Goal: Information Seeking & Learning: Learn about a topic

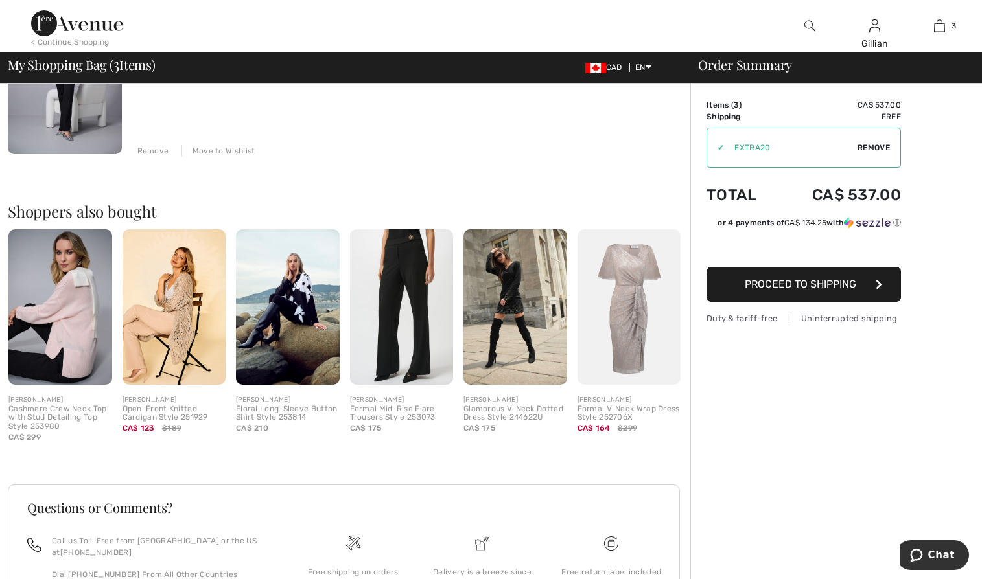
scroll to position [454, 0]
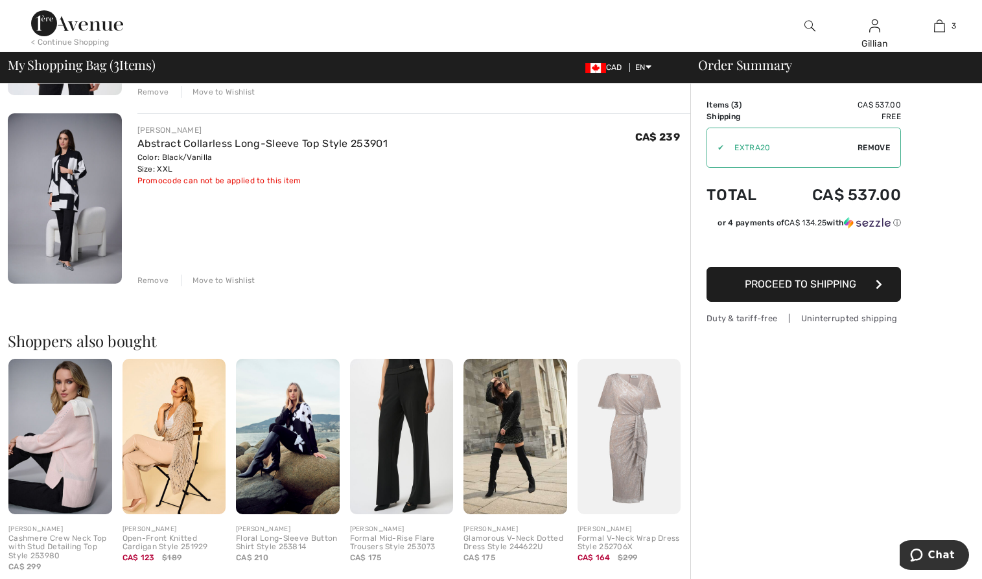
click at [67, 189] on img at bounding box center [65, 198] width 114 height 170
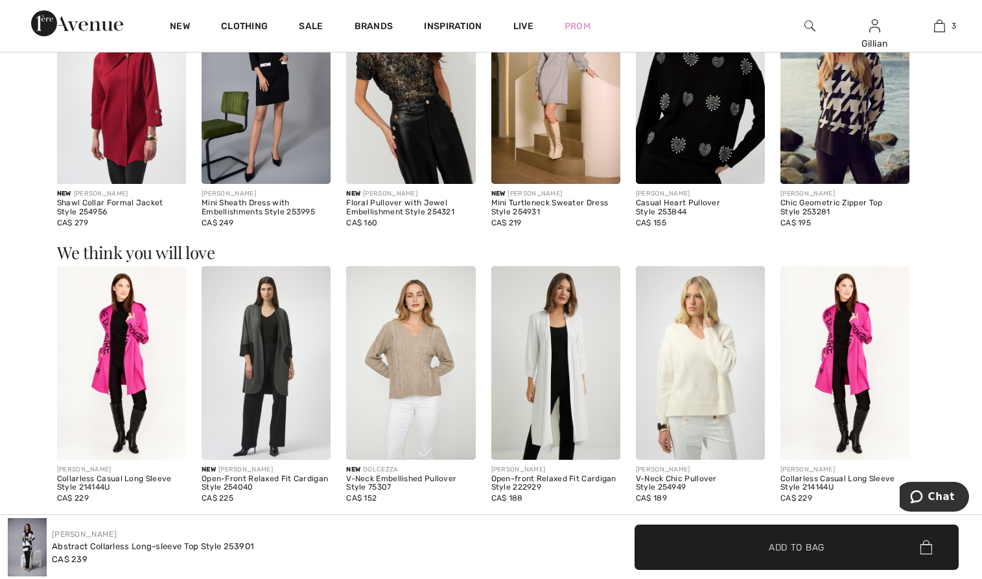
scroll to position [842, 0]
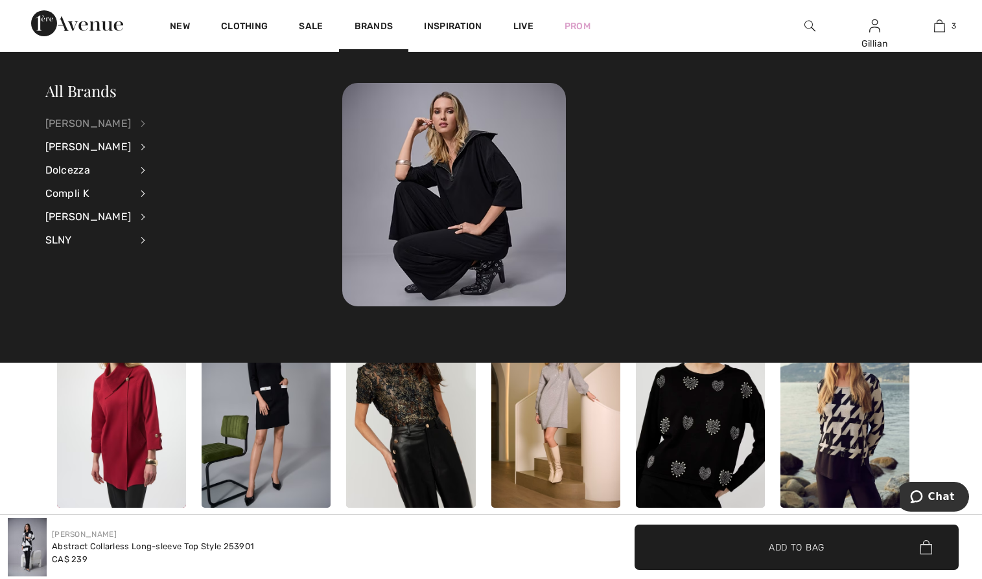
click at [113, 119] on div "[PERSON_NAME]" at bounding box center [88, 123] width 86 height 23
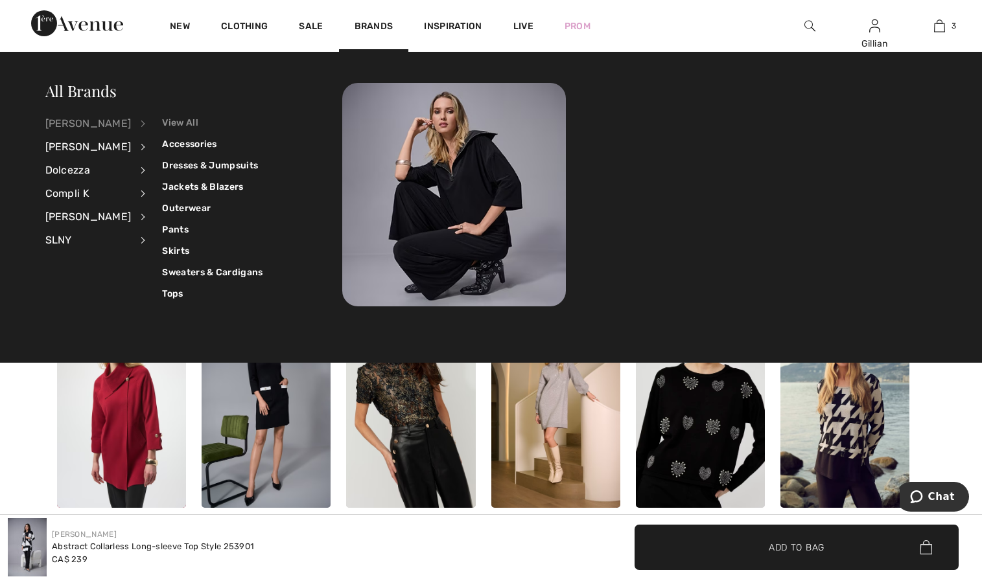
click at [171, 129] on link "View All" at bounding box center [212, 122] width 100 height 21
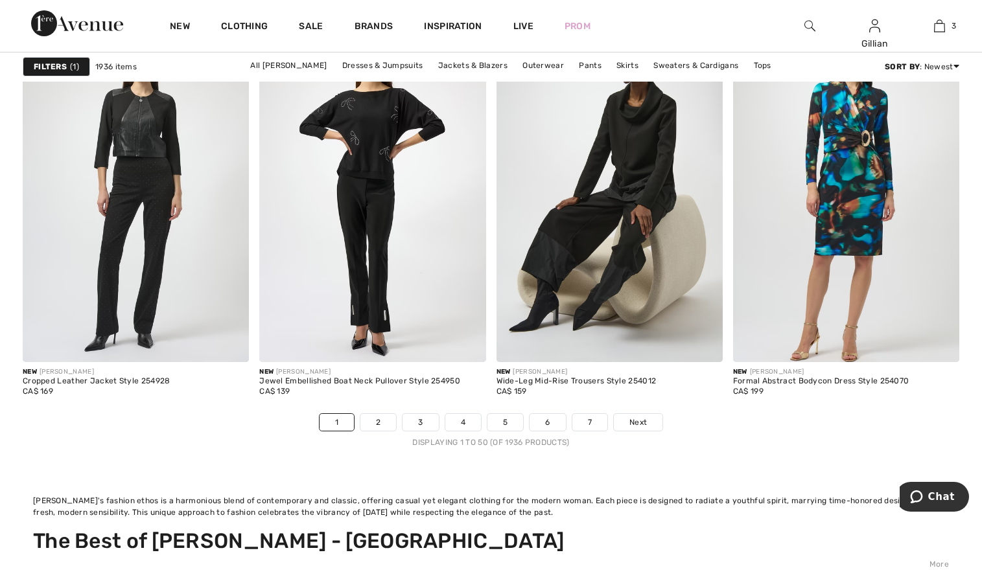
scroll to position [6479, 0]
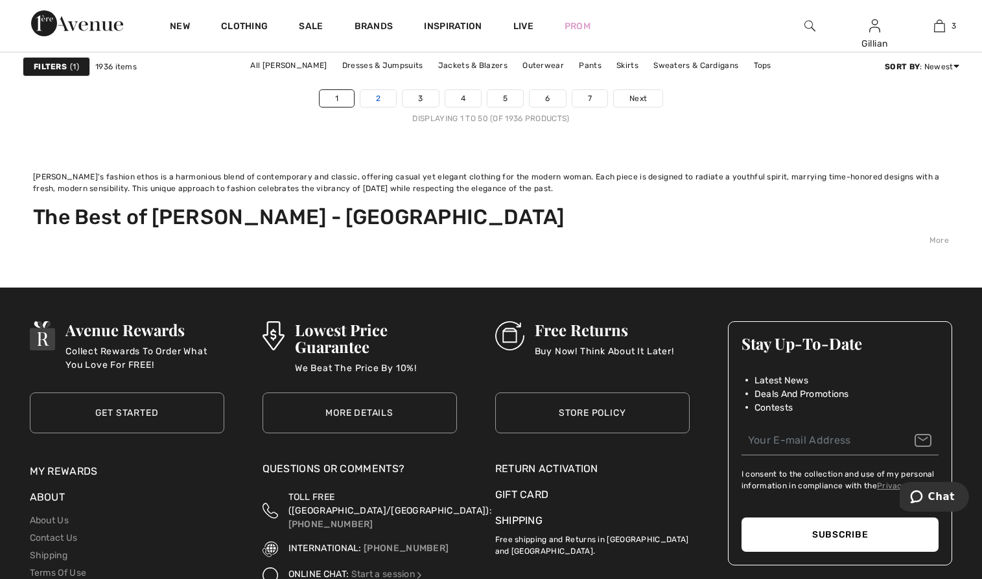
click at [374, 93] on link "2" at bounding box center [378, 98] width 36 height 17
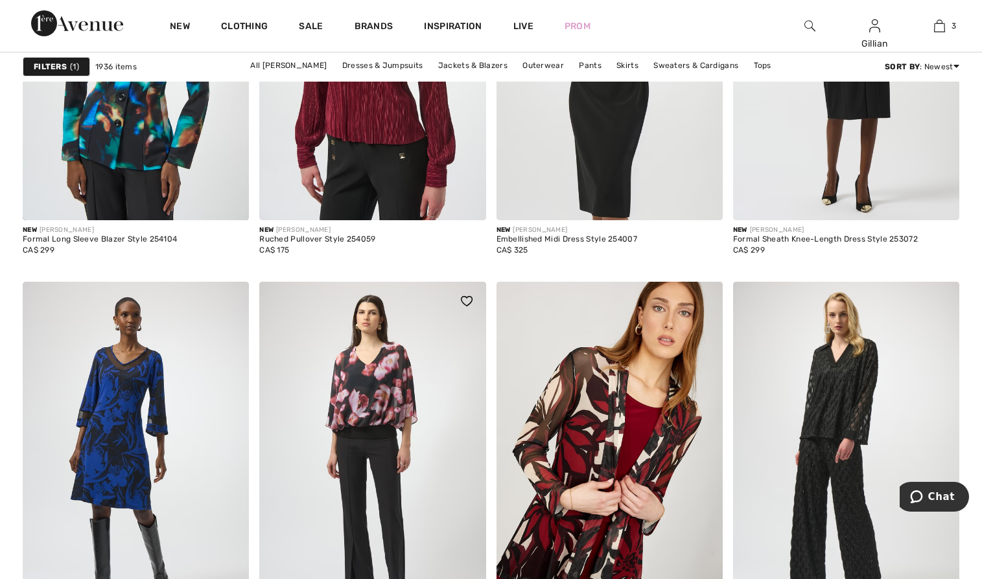
scroll to position [6284, 0]
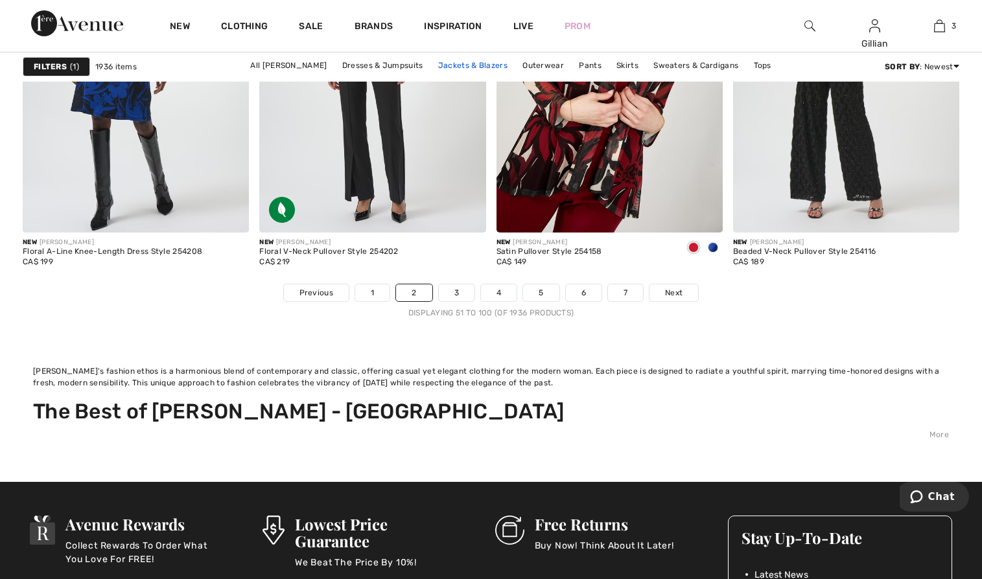
click at [468, 66] on link "Jackets & Blazers" at bounding box center [472, 65] width 82 height 17
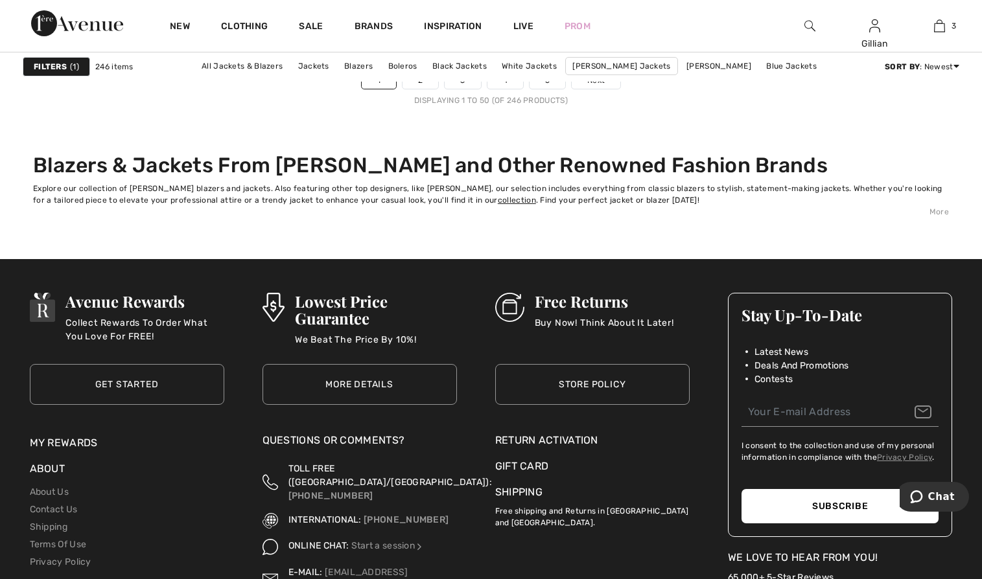
scroll to position [5896, 0]
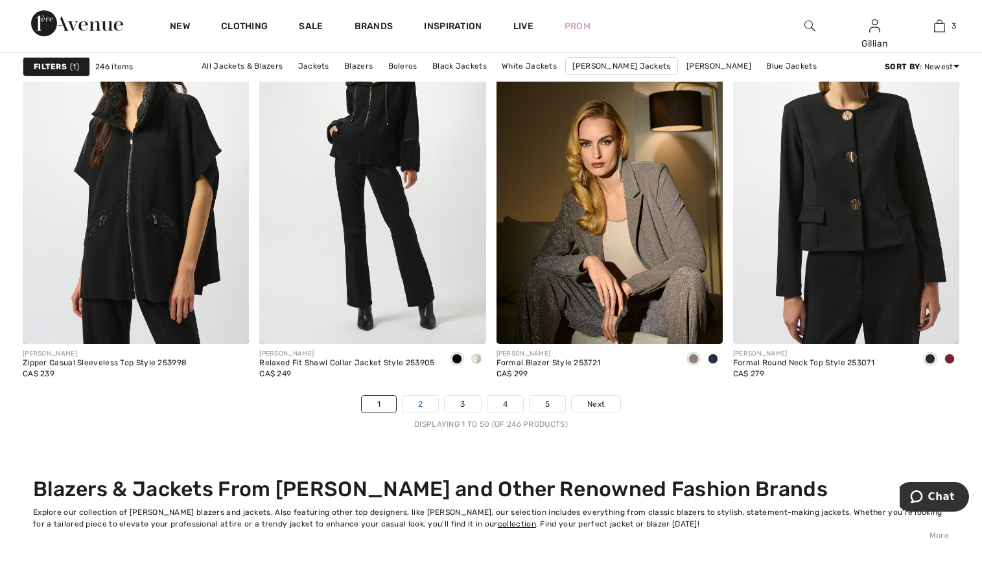
click at [418, 406] on link "2" at bounding box center [420, 404] width 36 height 17
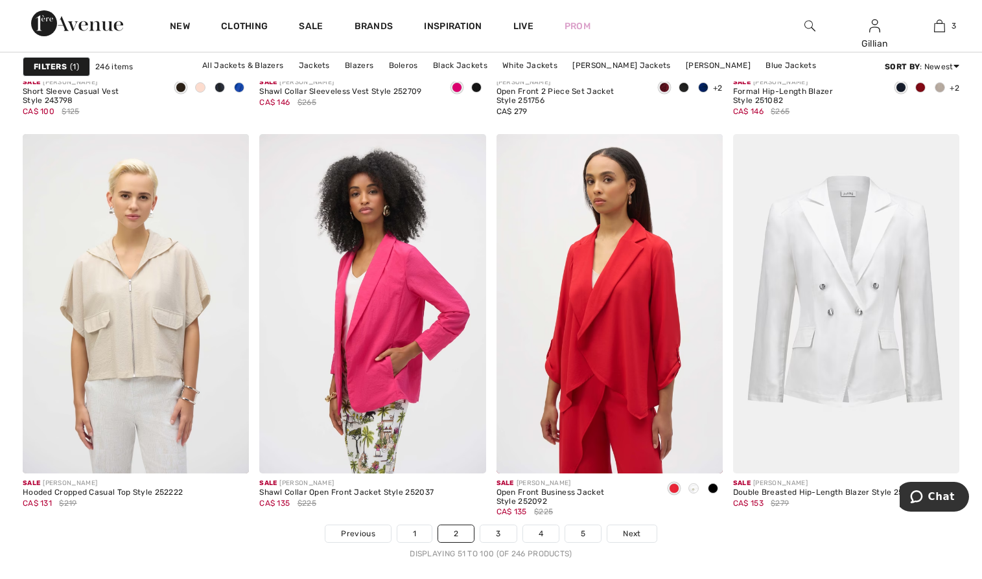
scroll to position [6025, 0]
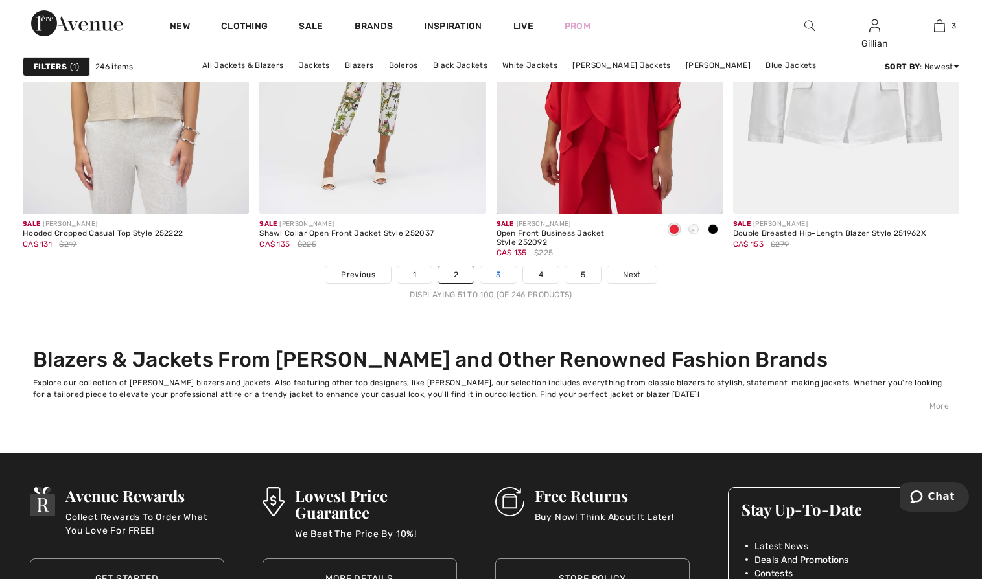
click at [498, 271] on link "3" at bounding box center [498, 274] width 36 height 17
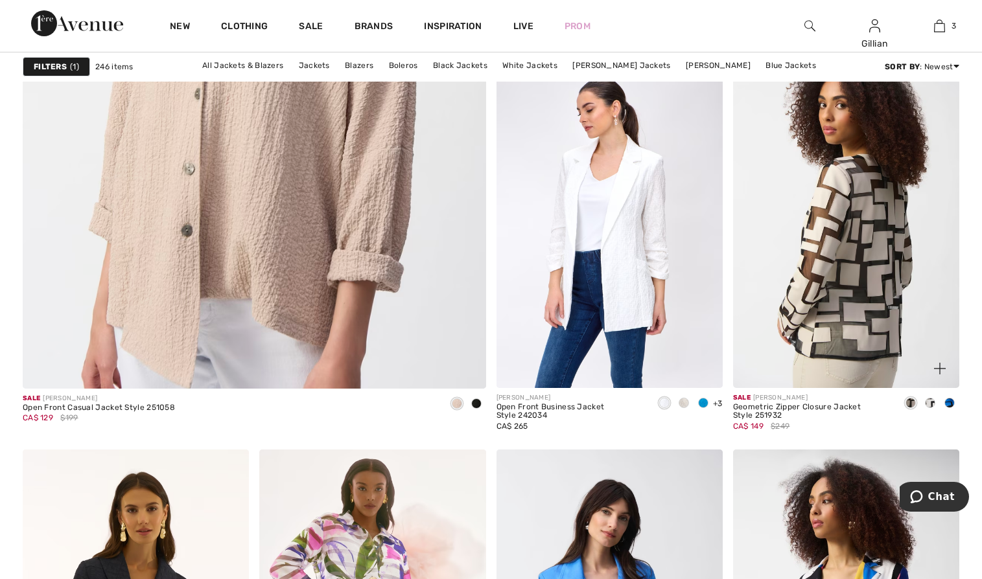
scroll to position [3758, 0]
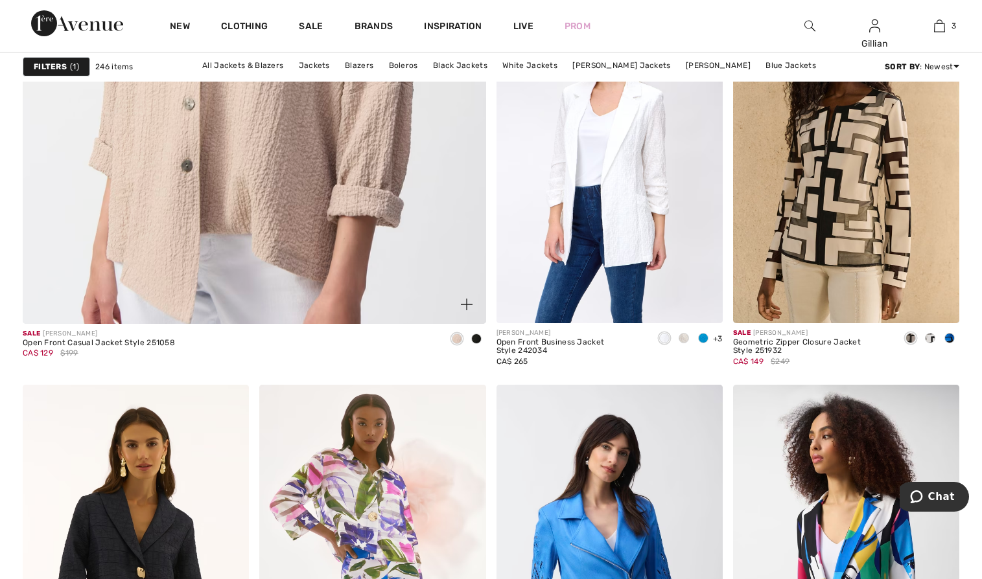
click at [480, 337] on span at bounding box center [476, 339] width 10 height 10
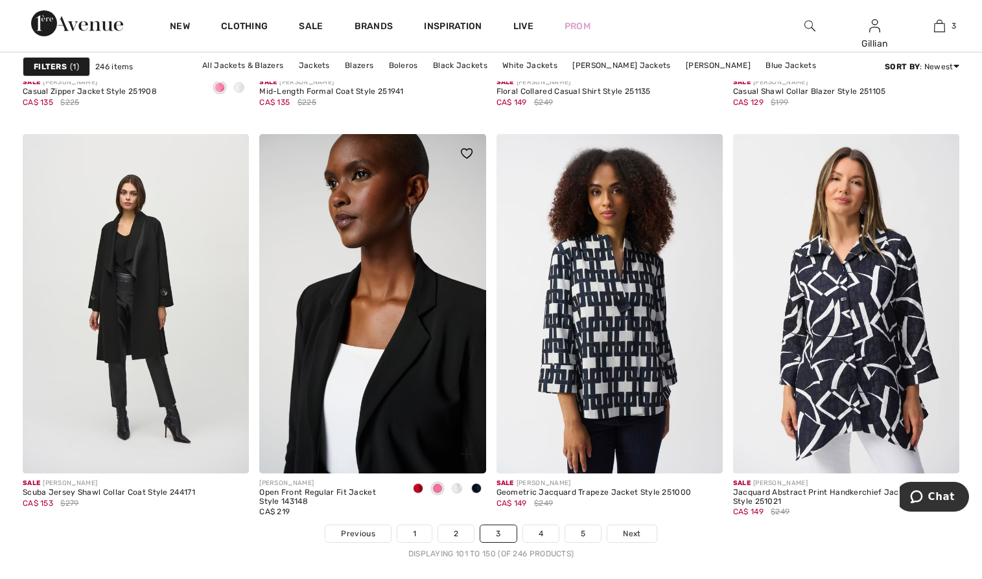
scroll to position [5960, 0]
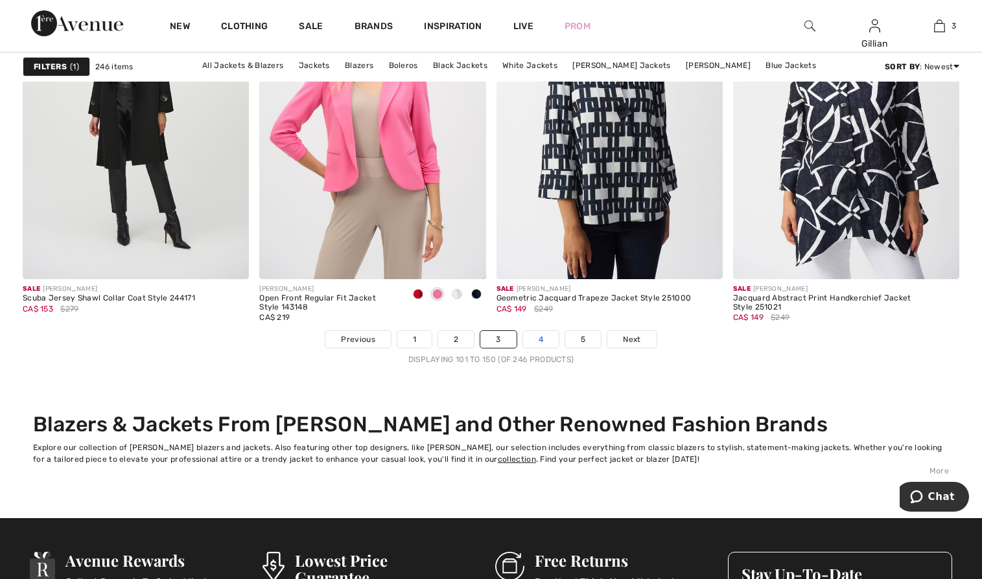
click at [551, 339] on link "4" at bounding box center [541, 339] width 36 height 17
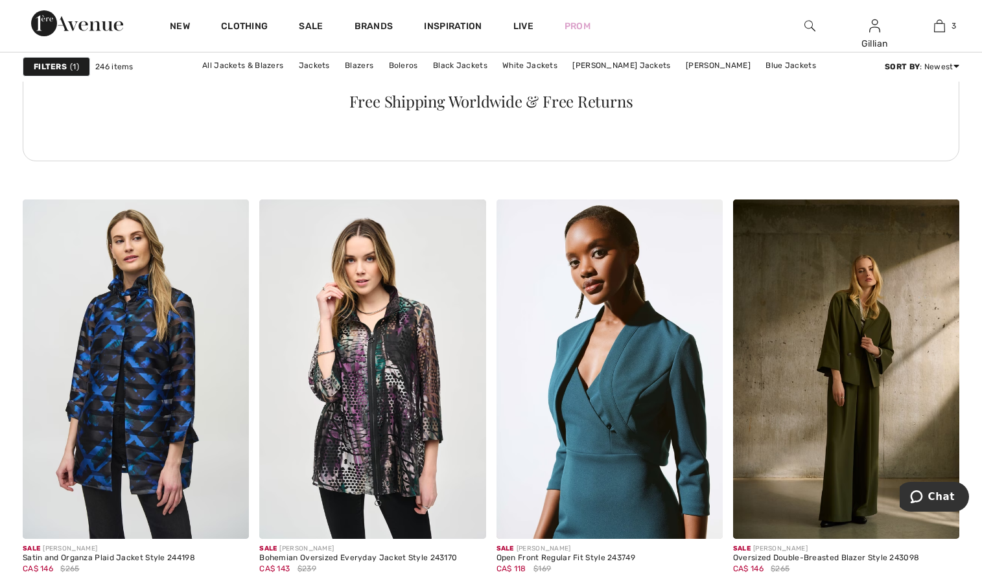
scroll to position [1814, 0]
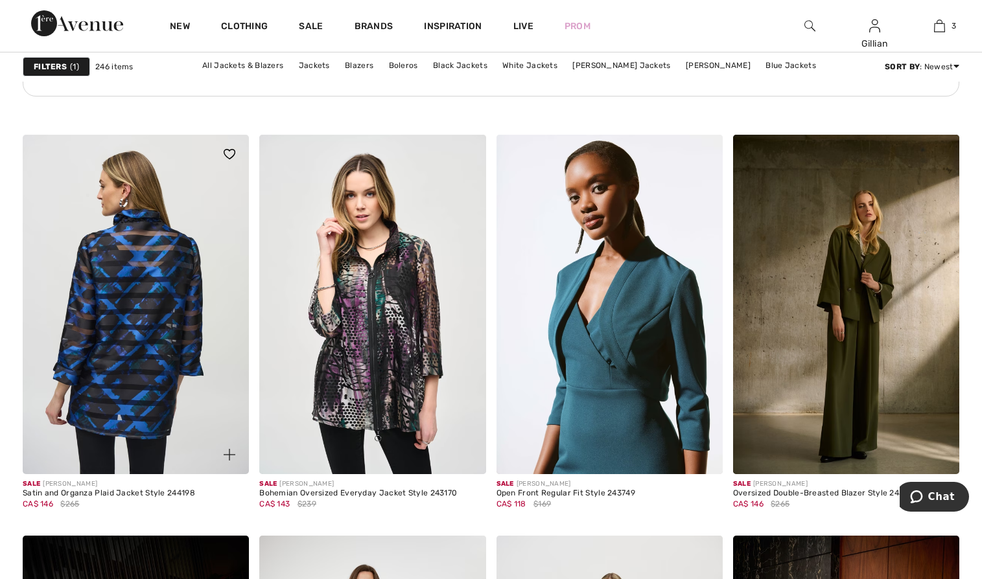
click at [159, 327] on img at bounding box center [136, 304] width 226 height 339
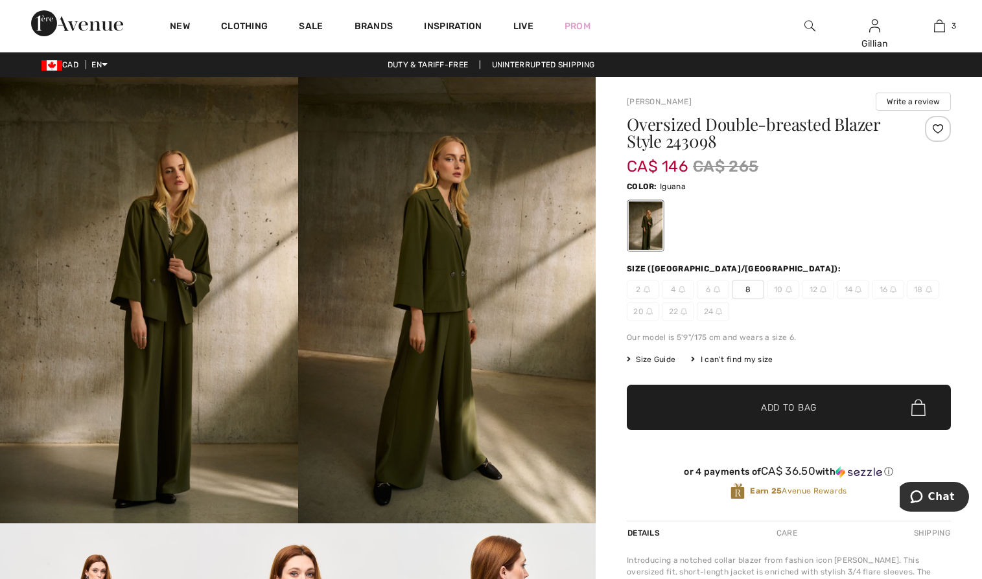
scroll to position [194, 0]
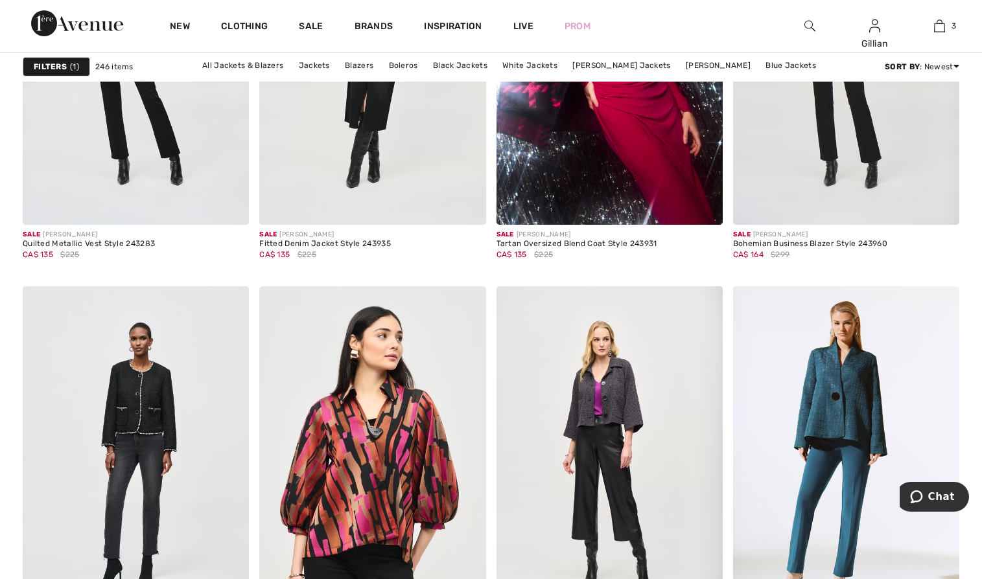
scroll to position [5938, 0]
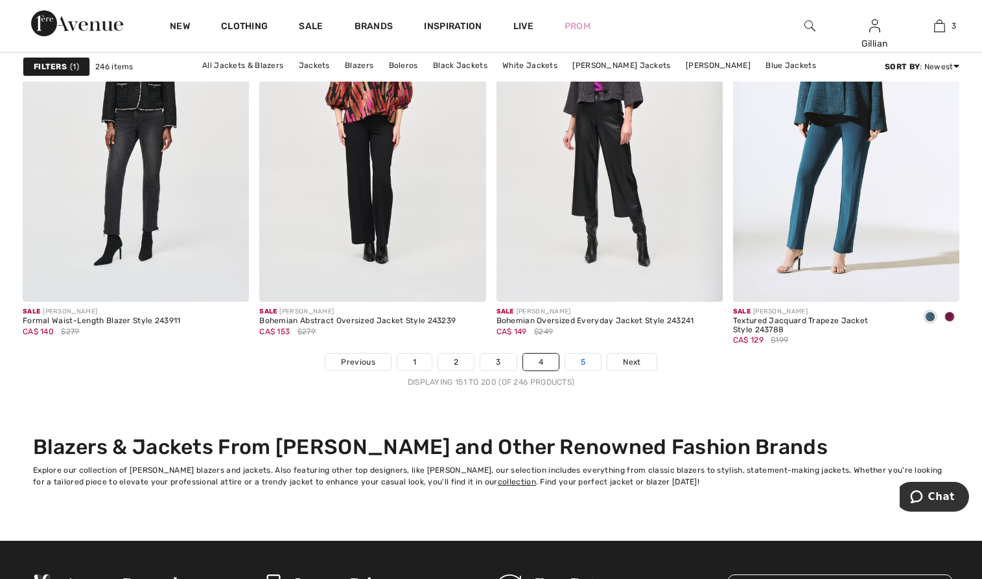
click at [587, 359] on link "5" at bounding box center [583, 362] width 36 height 17
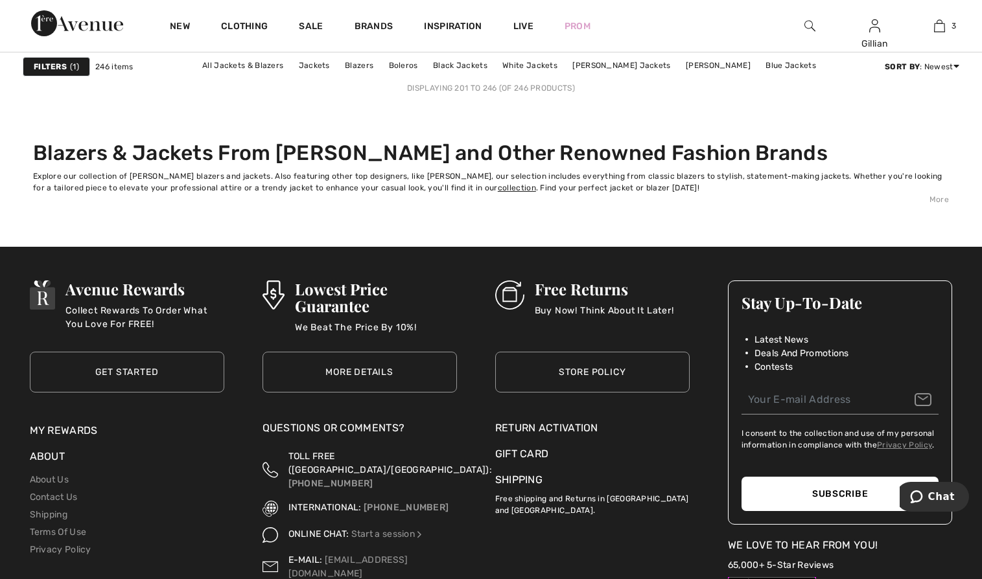
scroll to position [5572, 0]
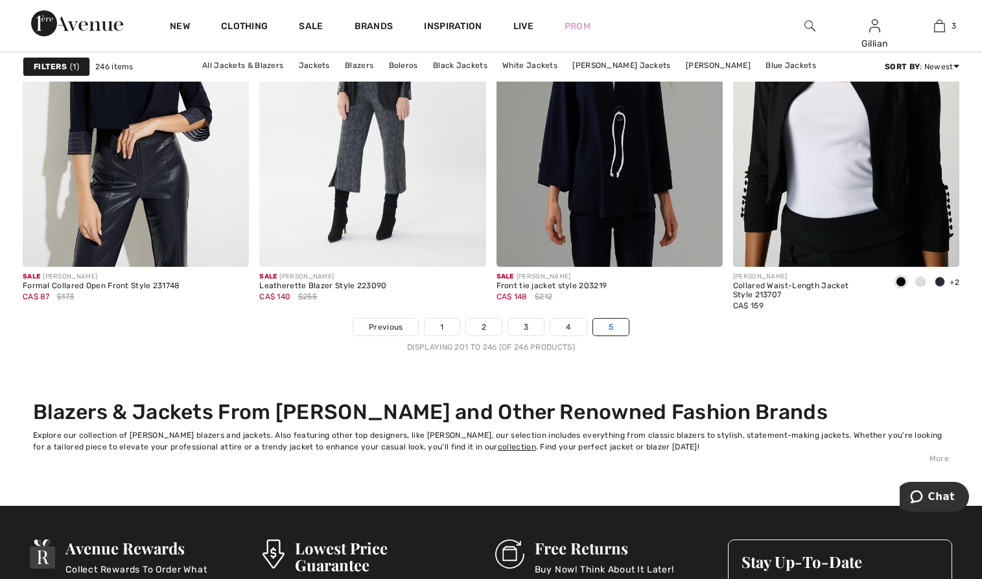
click at [618, 329] on link "5" at bounding box center [611, 327] width 36 height 17
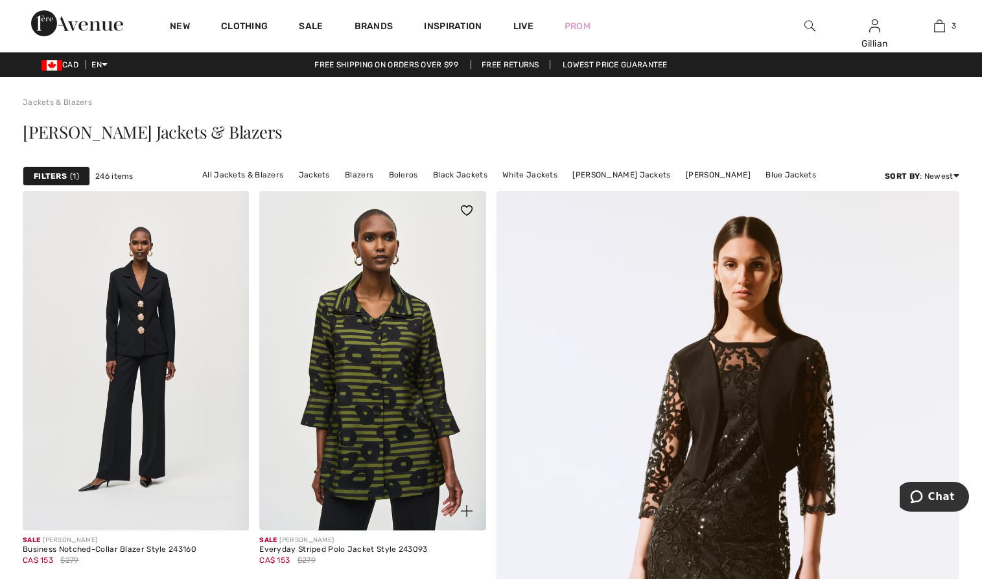
click at [373, 402] on img at bounding box center [372, 360] width 226 height 339
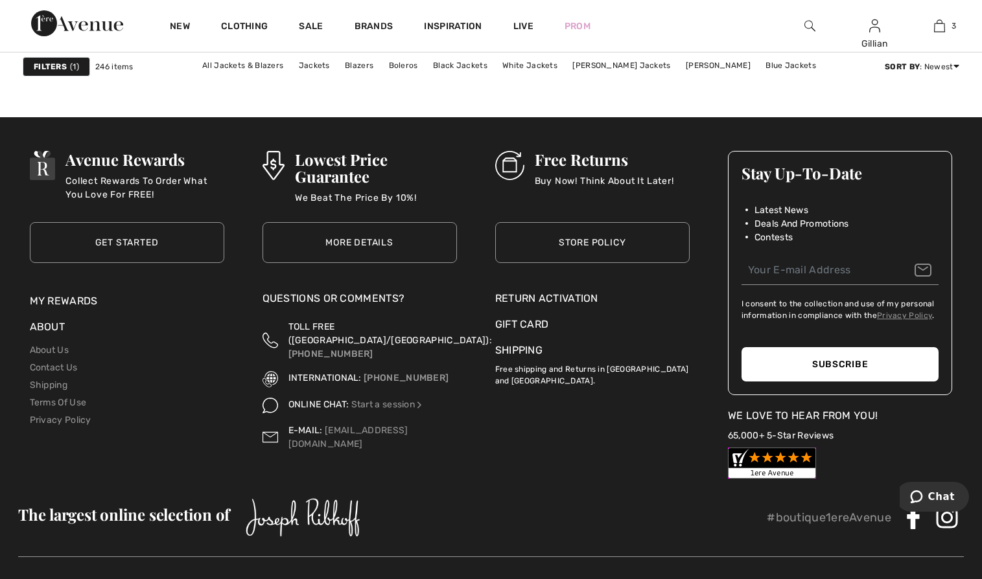
scroll to position [5831, 0]
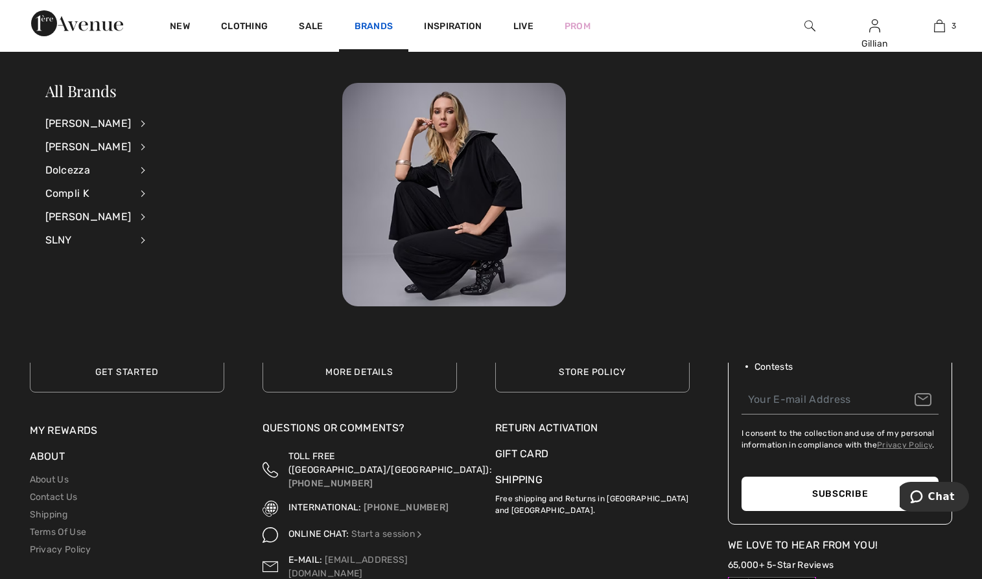
click at [379, 27] on link "Brands" at bounding box center [373, 28] width 39 height 14
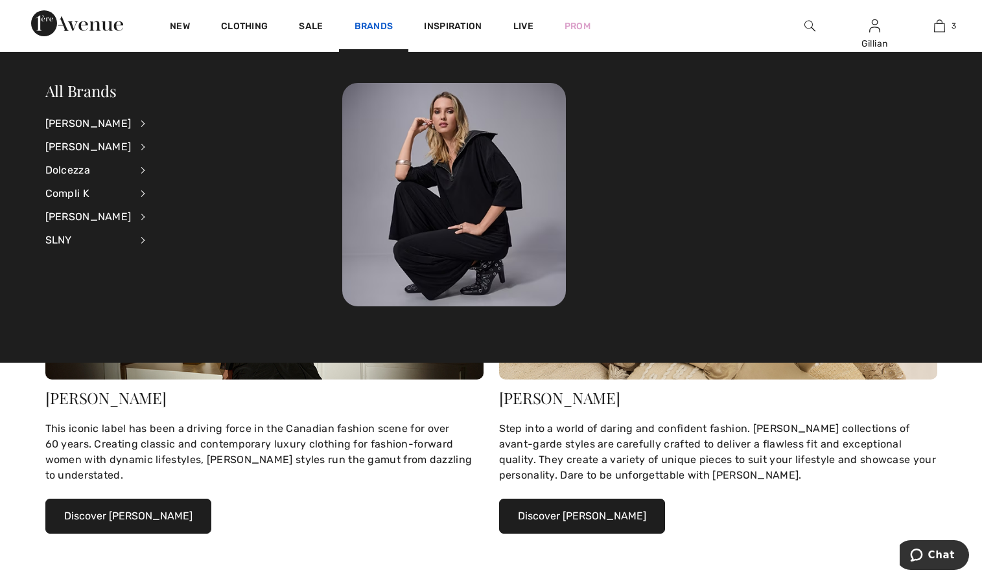
click at [374, 27] on link "Brands" at bounding box center [373, 28] width 39 height 14
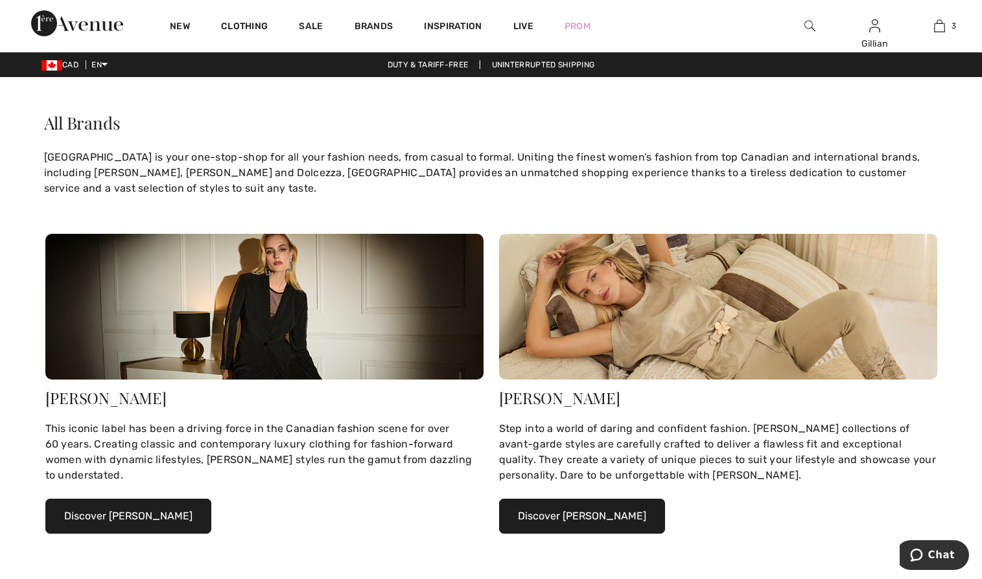
click at [77, 398] on div "[PERSON_NAME]" at bounding box center [264, 398] width 438 height 16
click at [119, 521] on button "Discover Joseph Ribkoff" at bounding box center [128, 516] width 166 height 35
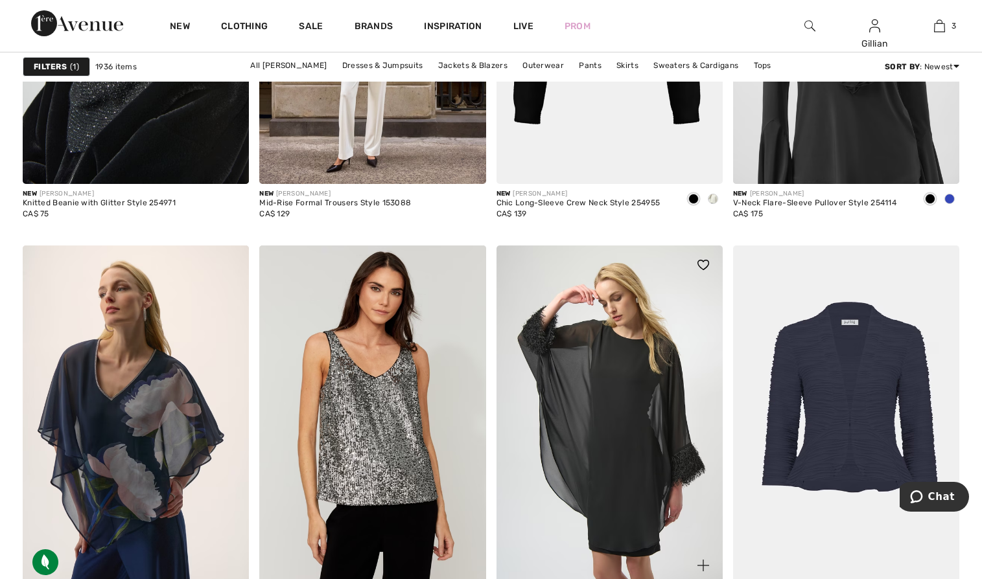
scroll to position [1620, 0]
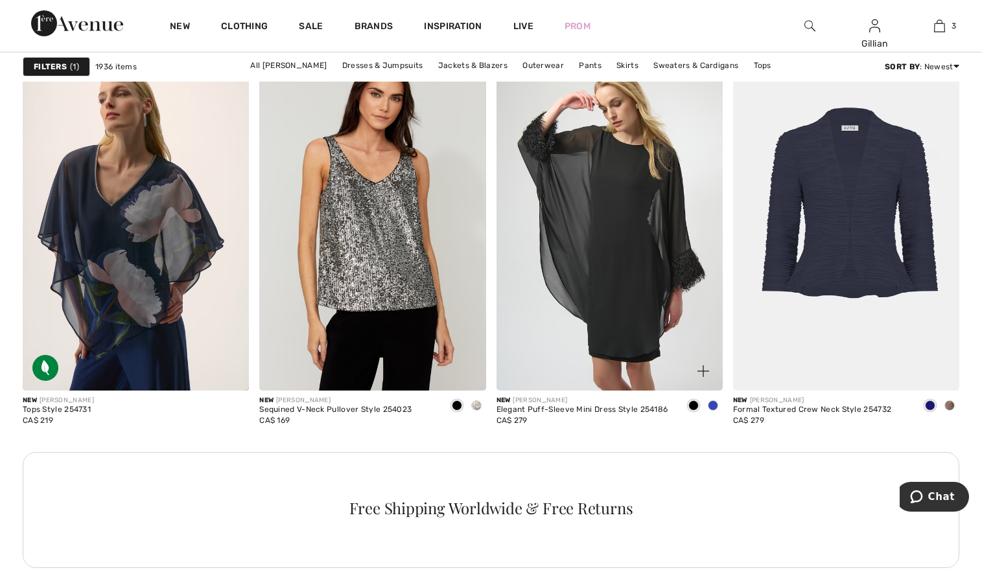
click at [588, 316] on img at bounding box center [609, 220] width 226 height 339
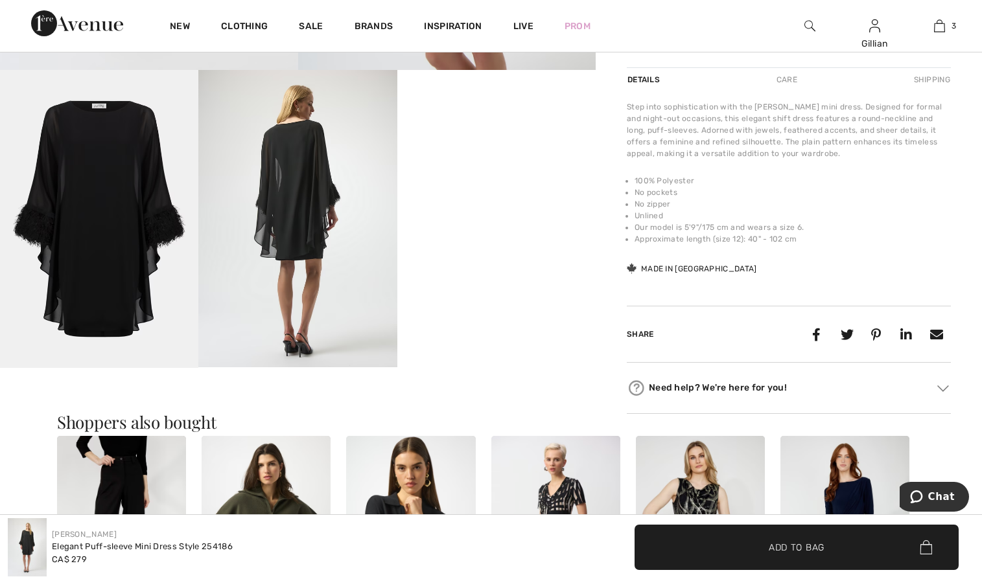
scroll to position [713, 0]
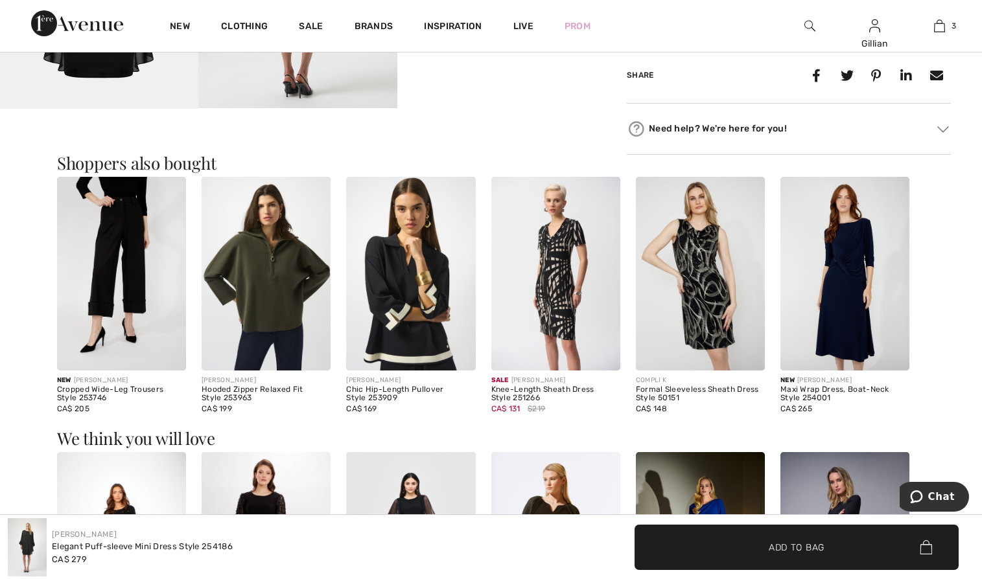
click at [850, 283] on img at bounding box center [844, 274] width 129 height 194
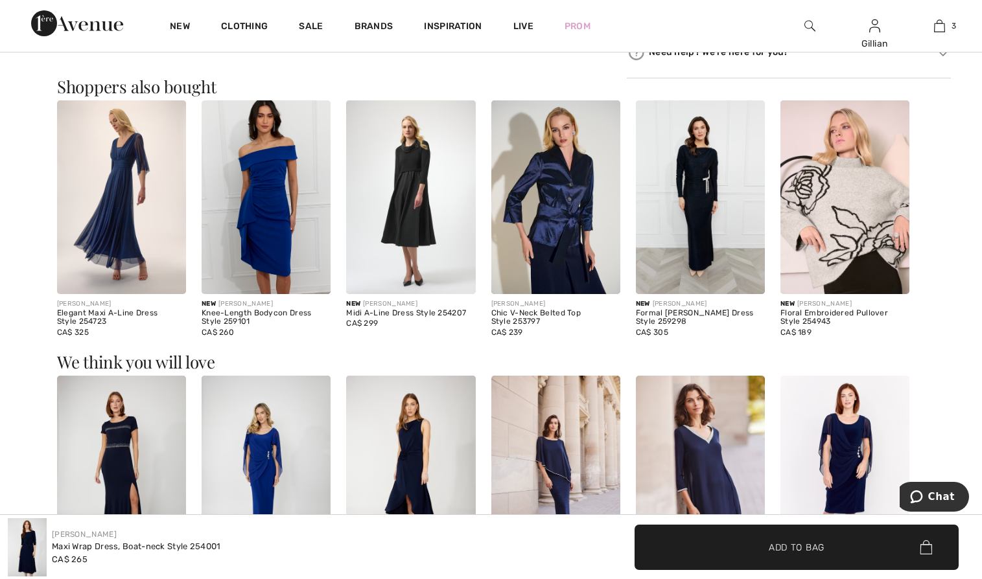
scroll to position [583, 0]
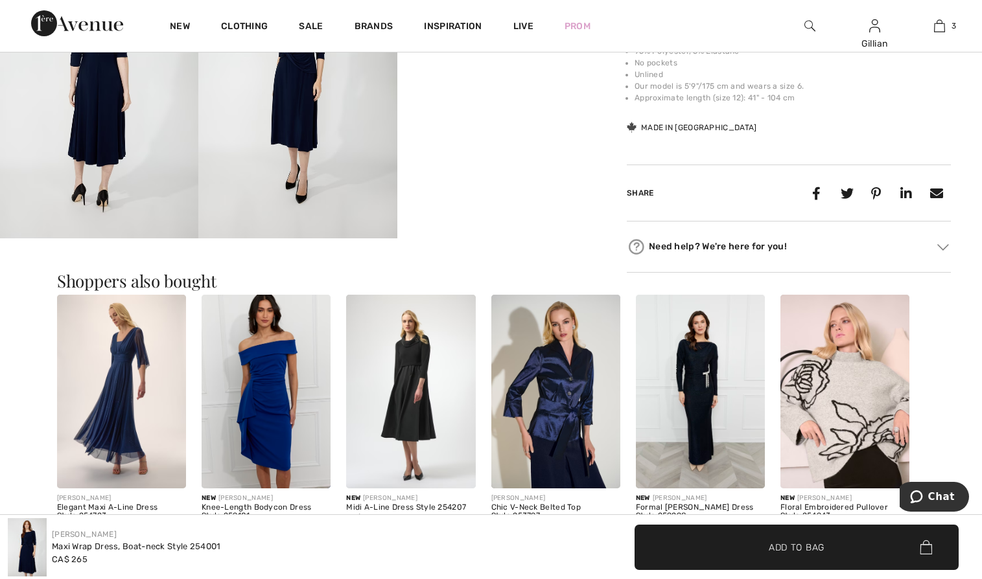
click at [410, 415] on img at bounding box center [410, 392] width 129 height 194
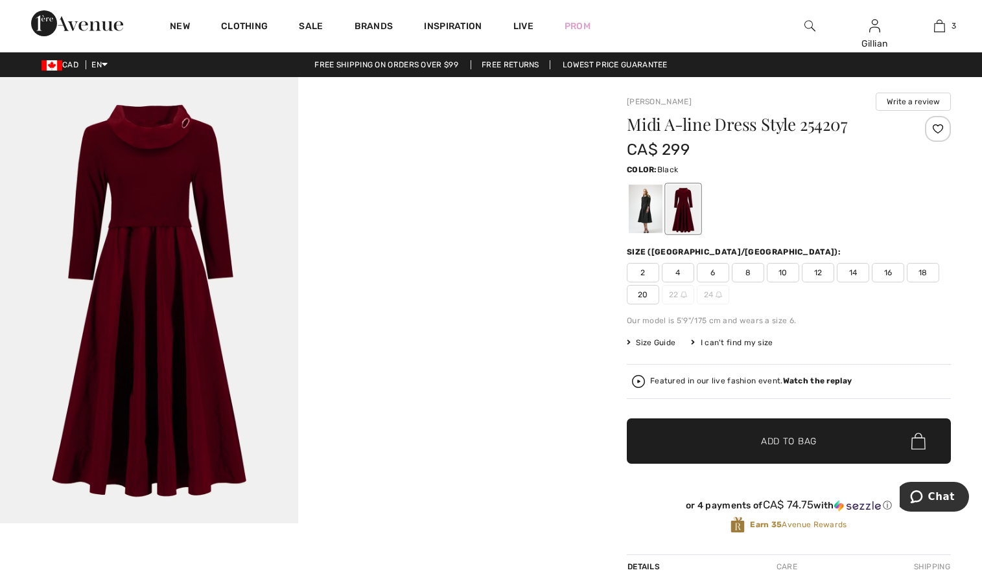
click at [644, 207] on div at bounding box center [645, 209] width 34 height 49
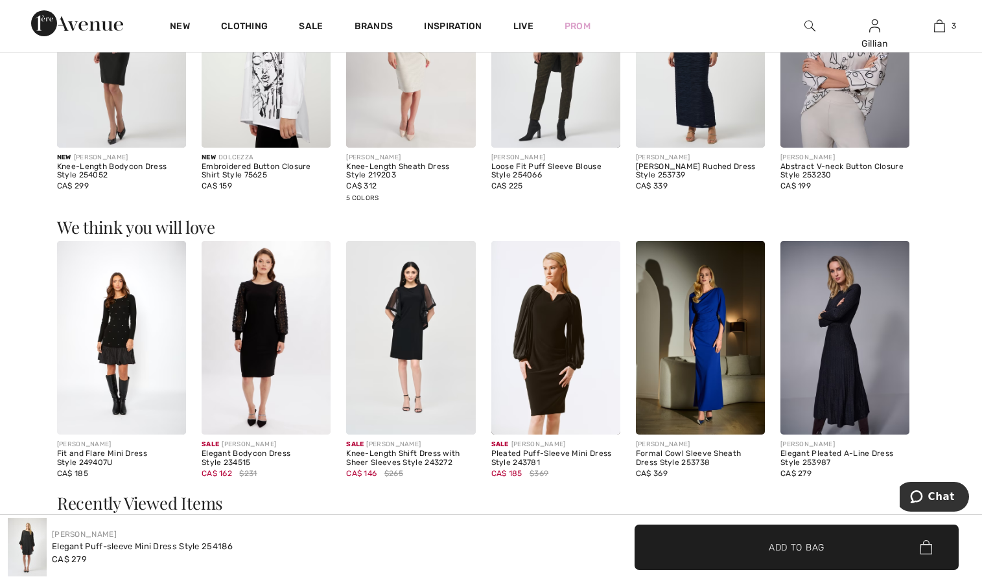
scroll to position [806, 0]
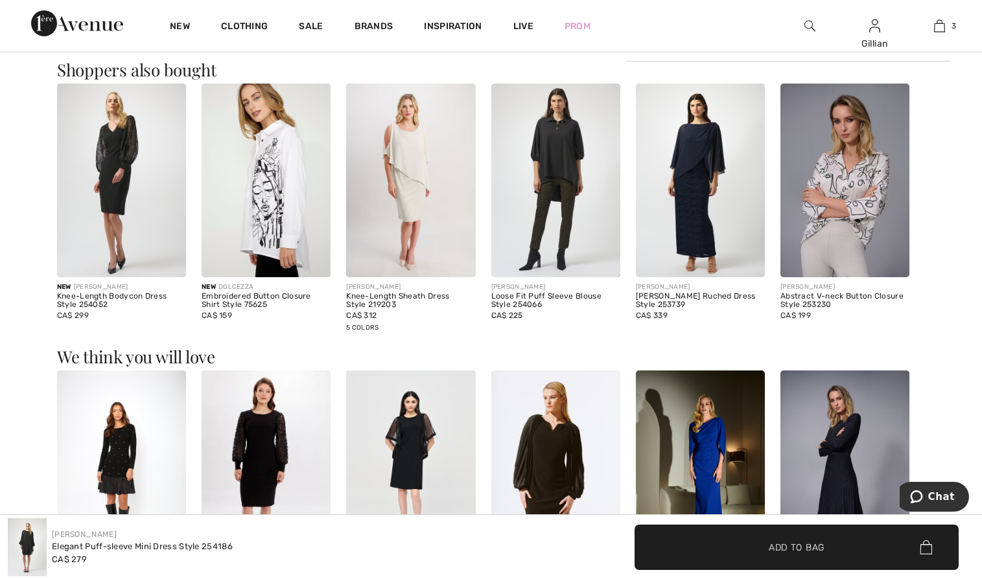
click at [681, 210] on img at bounding box center [700, 181] width 129 height 194
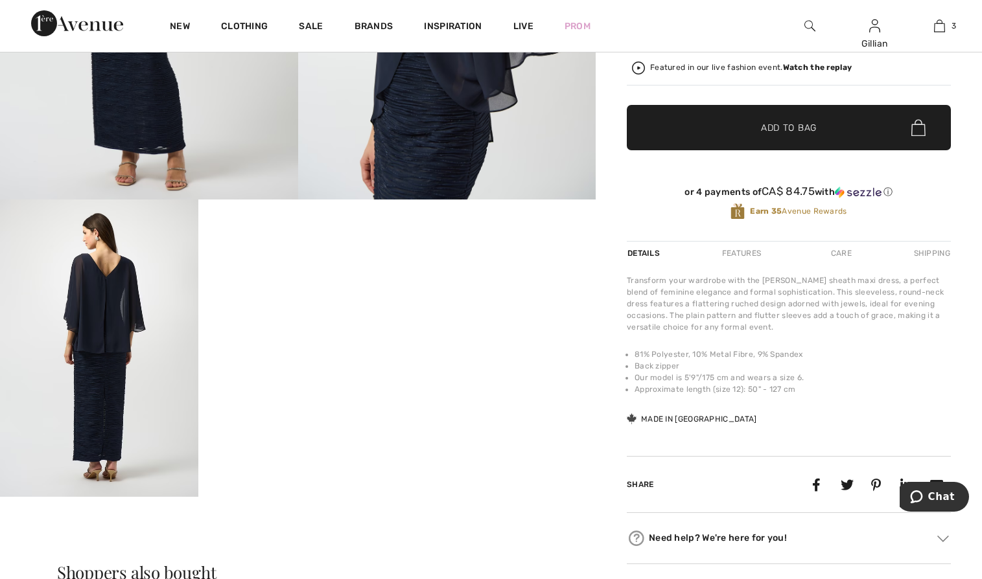
scroll to position [518, 0]
